Goal: Task Accomplishment & Management: Use online tool/utility

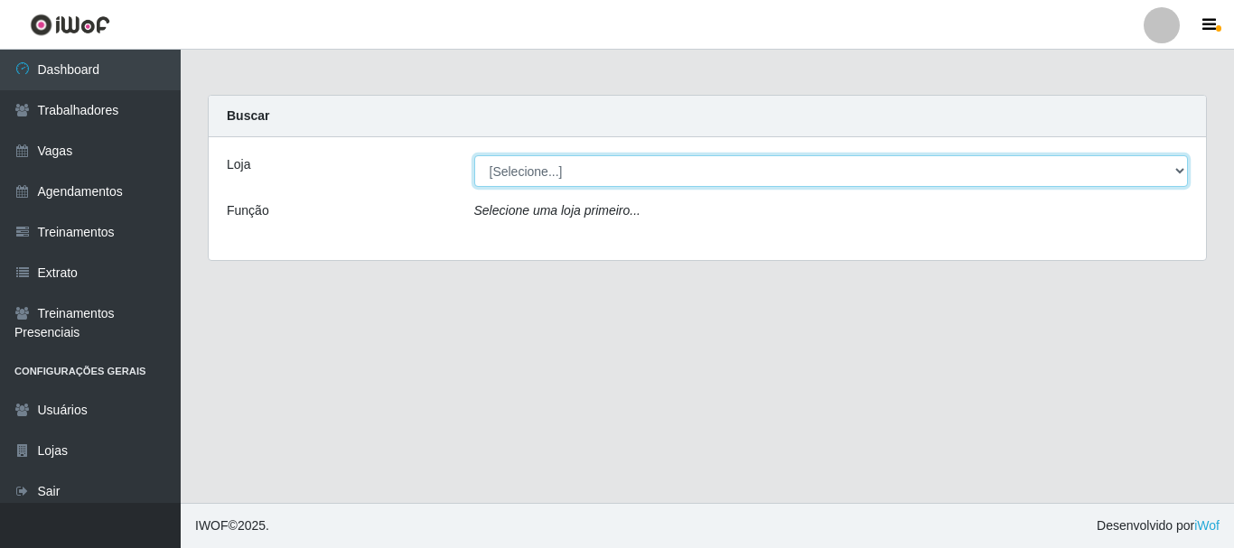
click at [622, 169] on select "[Selecione...] SuperFácil Atacado - [PERSON_NAME]" at bounding box center [831, 171] width 715 height 32
select select "399"
click at [474, 155] on select "[Selecione...] SuperFácil Atacado - [PERSON_NAME]" at bounding box center [831, 171] width 715 height 32
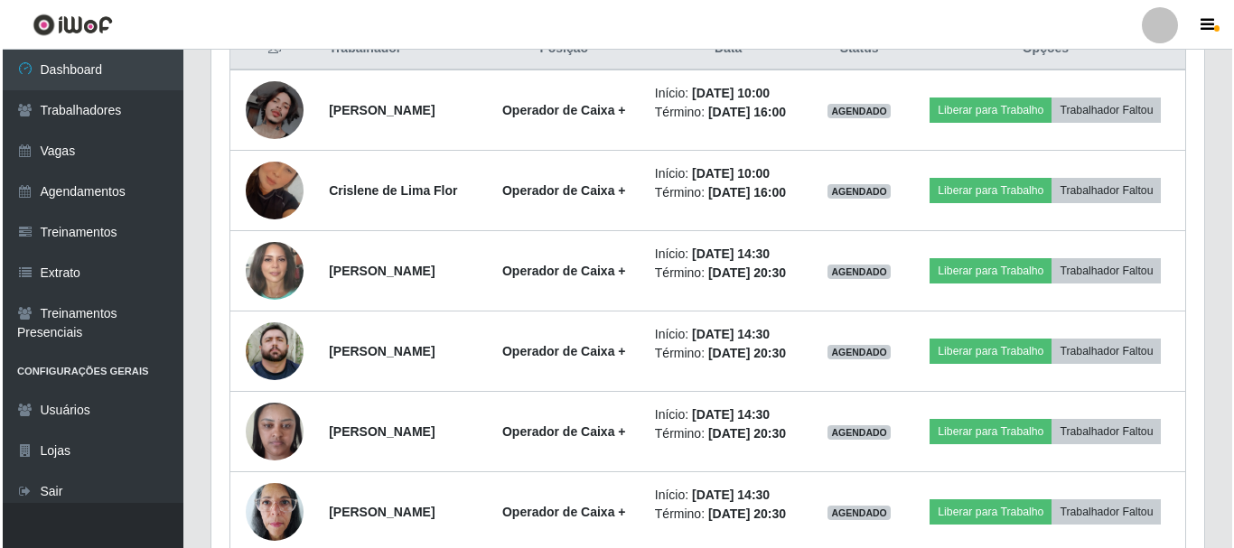
scroll to position [723, 0]
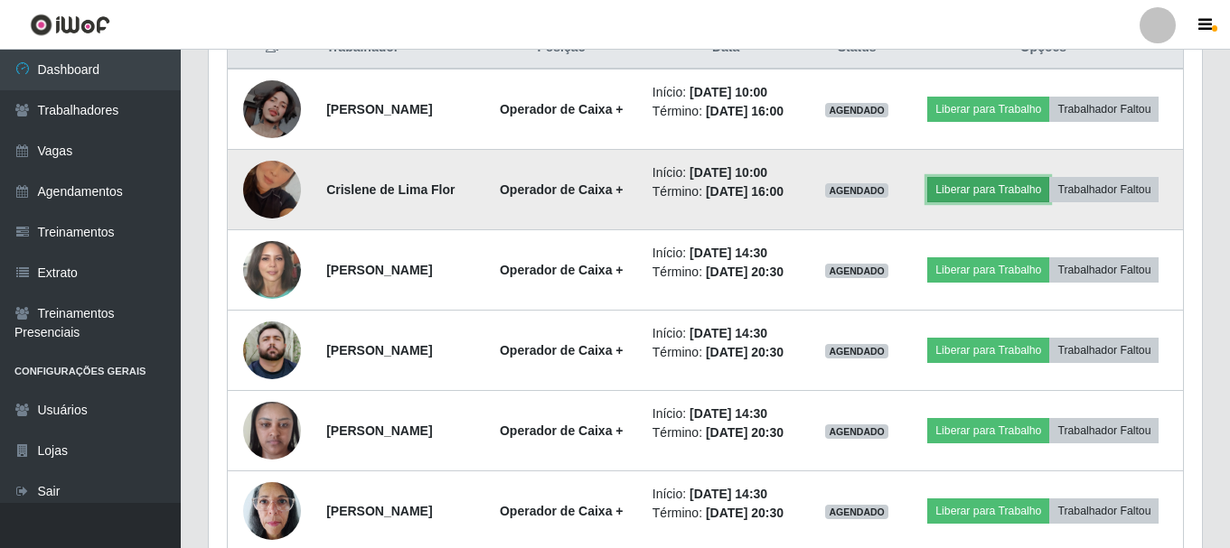
click at [1049, 193] on button "Liberar para Trabalho" at bounding box center [988, 189] width 122 height 25
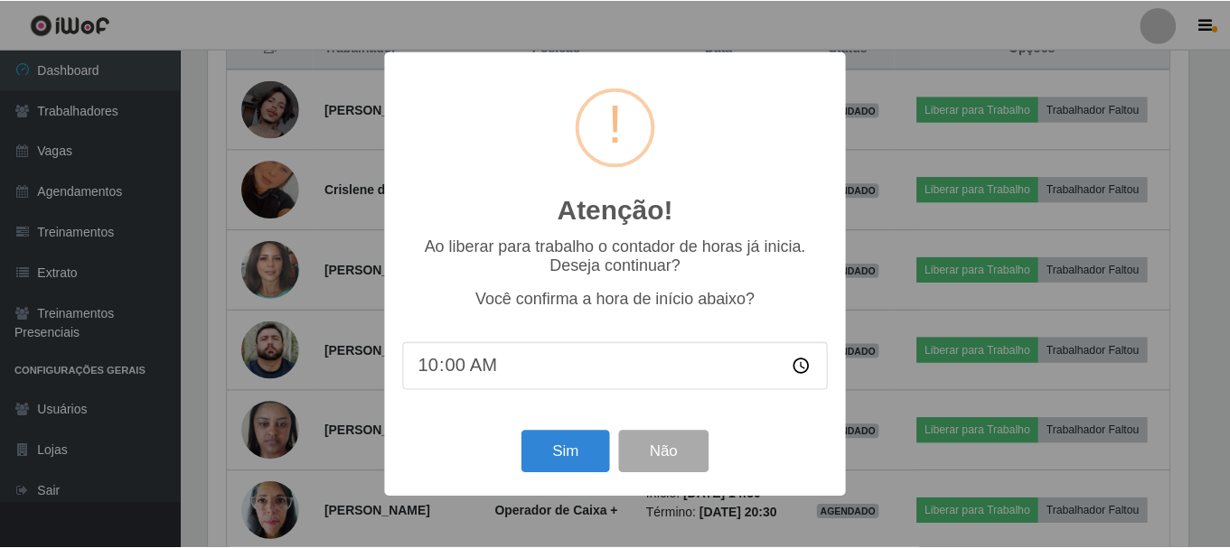
scroll to position [375, 984]
click at [563, 462] on button "Sim" at bounding box center [567, 452] width 88 height 42
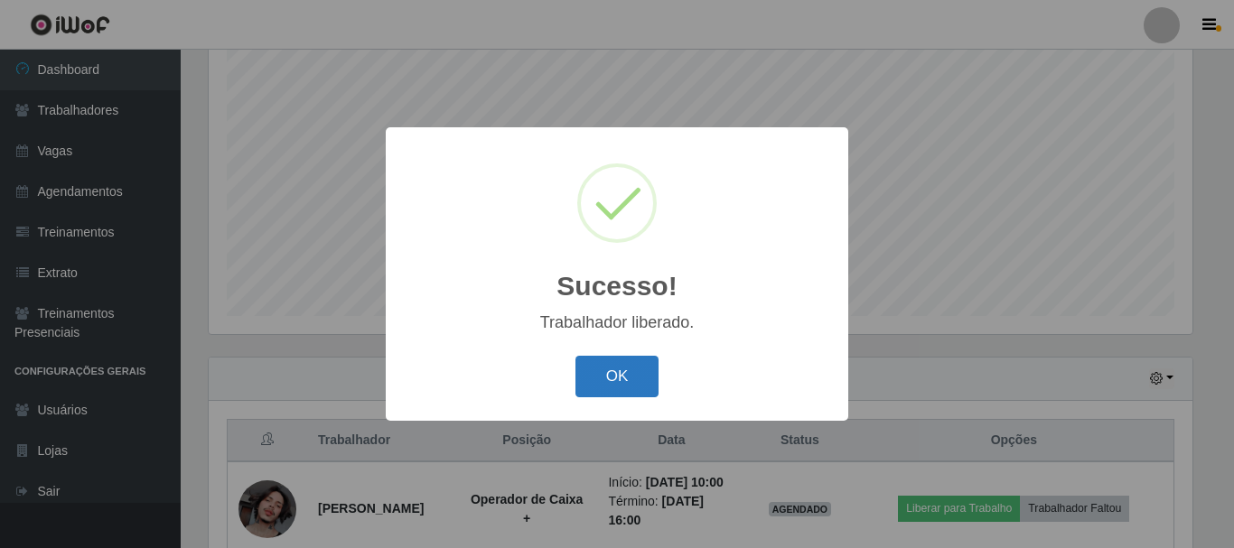
click at [634, 379] on button "OK" at bounding box center [618, 377] width 84 height 42
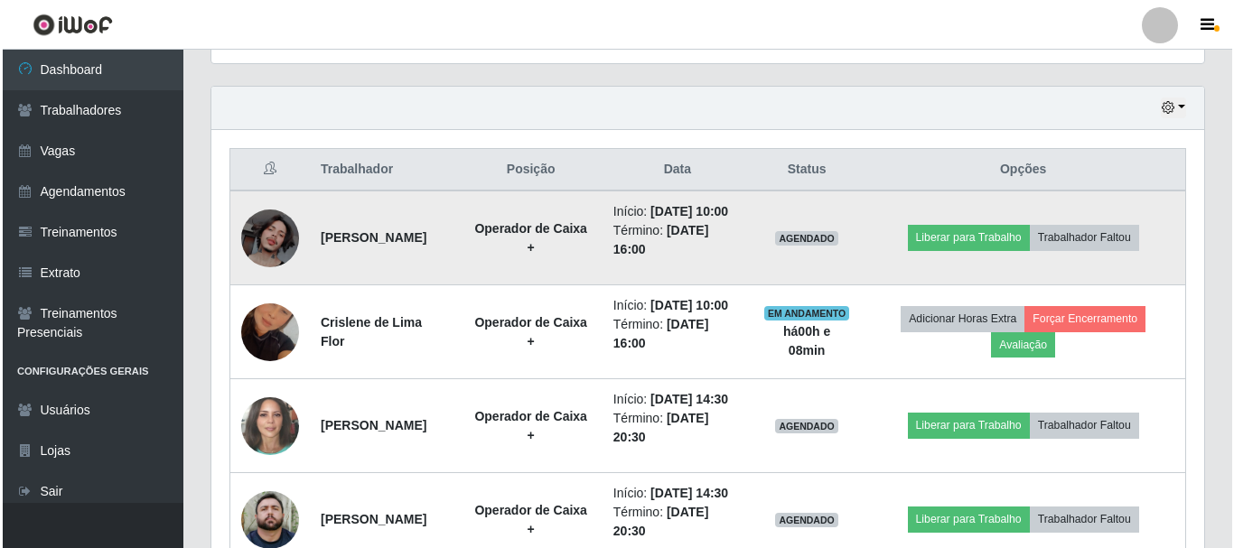
scroll to position [691, 0]
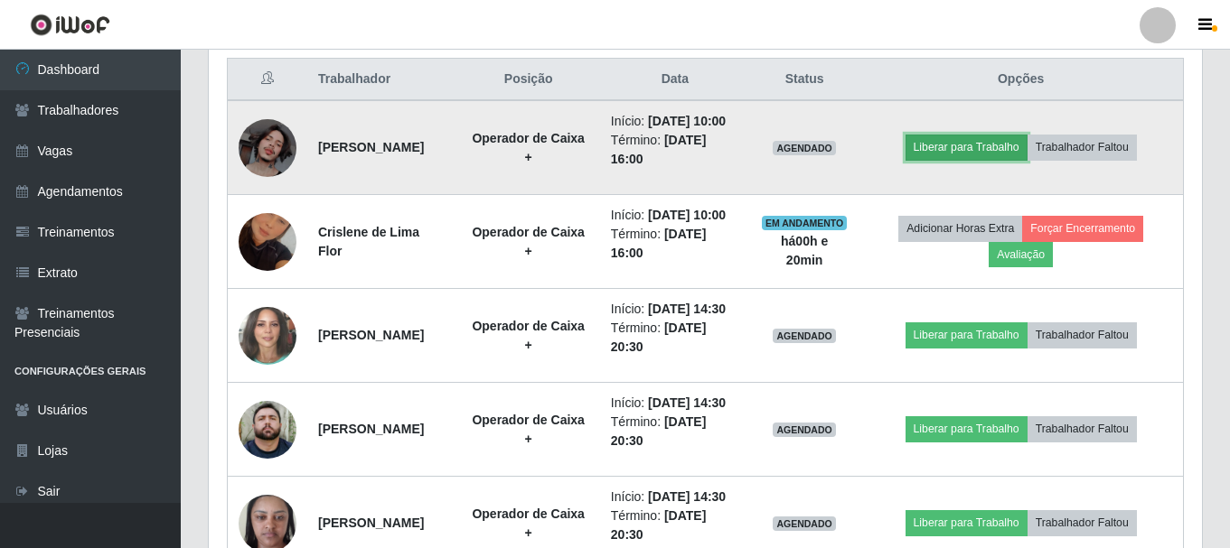
click at [955, 157] on button "Liberar para Trabalho" at bounding box center [966, 147] width 122 height 25
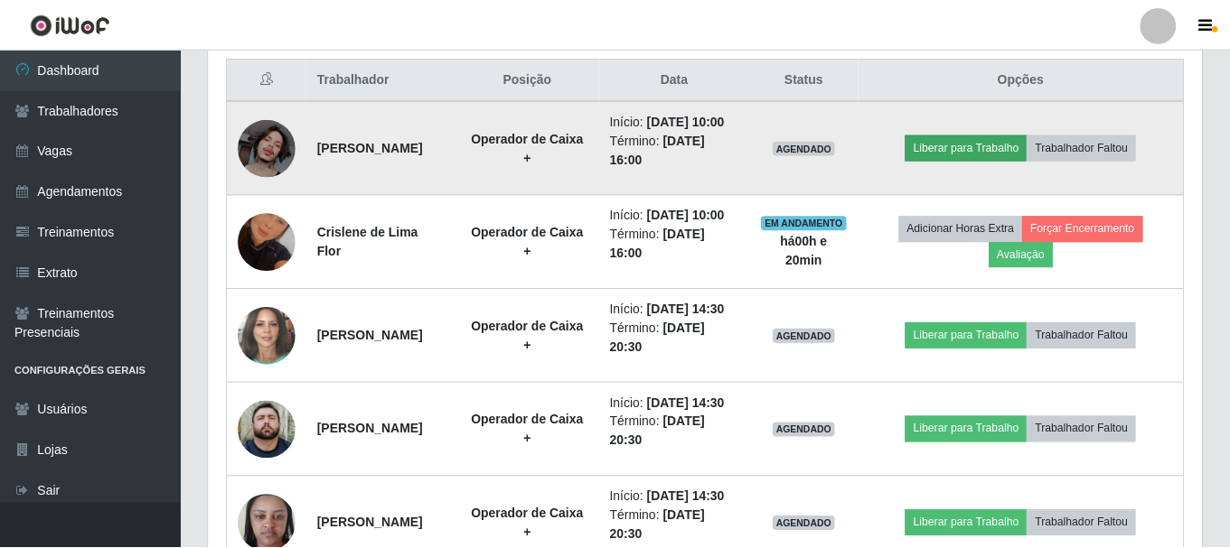
scroll to position [375, 984]
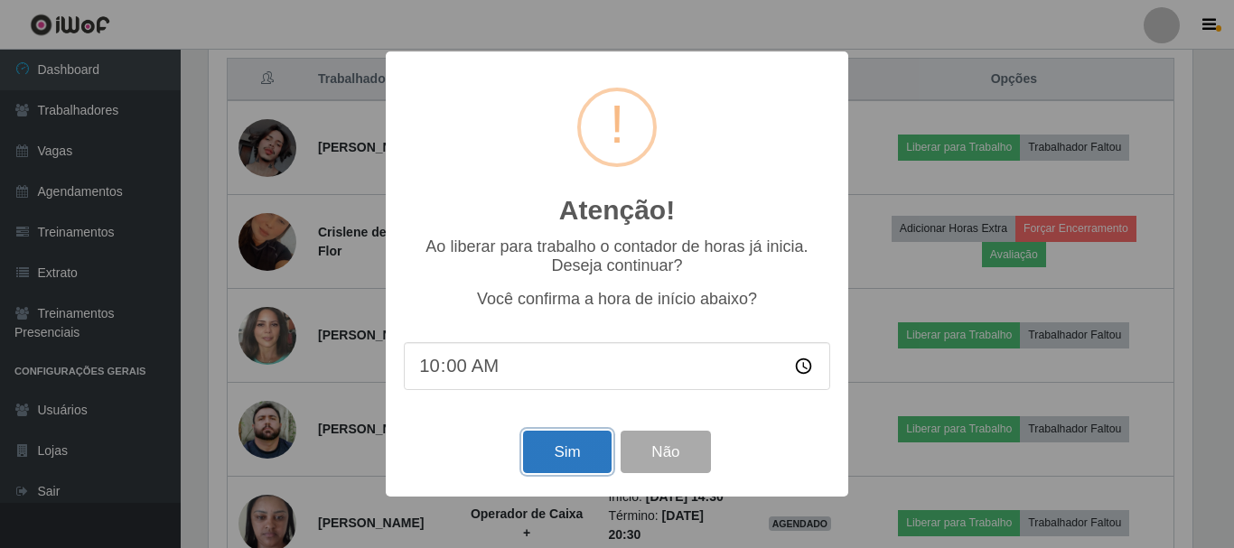
click at [576, 459] on button "Sim" at bounding box center [567, 452] width 88 height 42
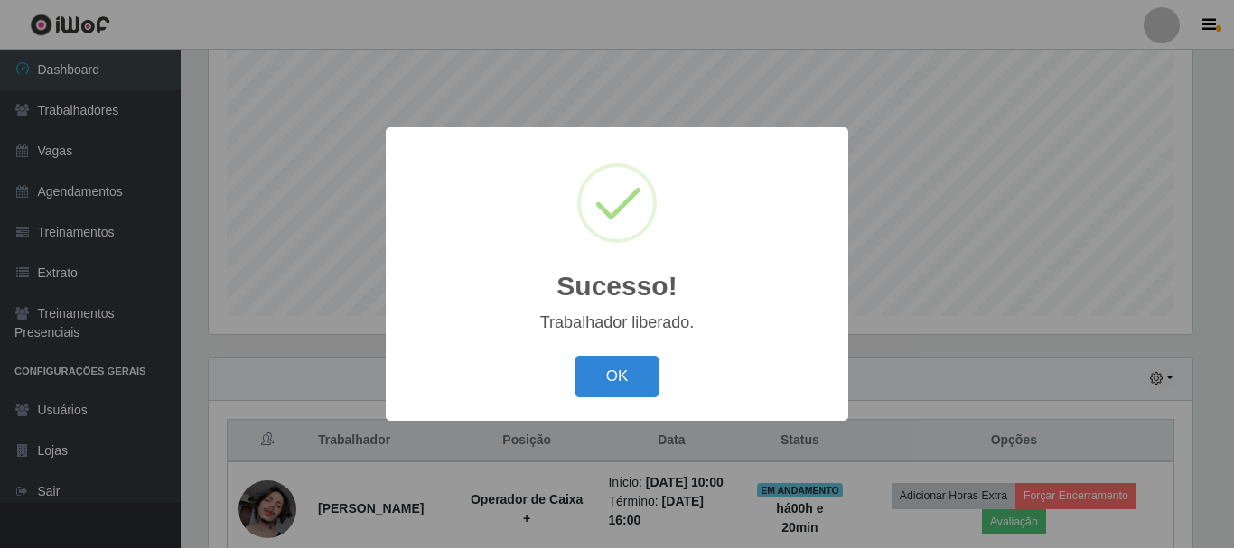
click at [636, 362] on button "OK" at bounding box center [618, 377] width 84 height 42
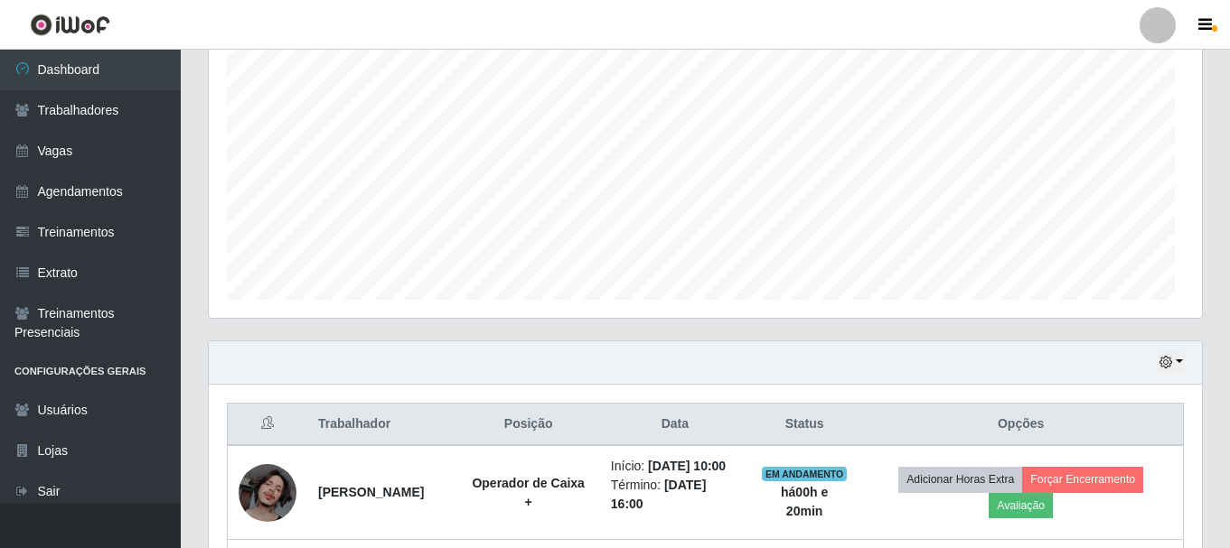
scroll to position [375, 993]
